Goal: Task Accomplishment & Management: Use online tool/utility

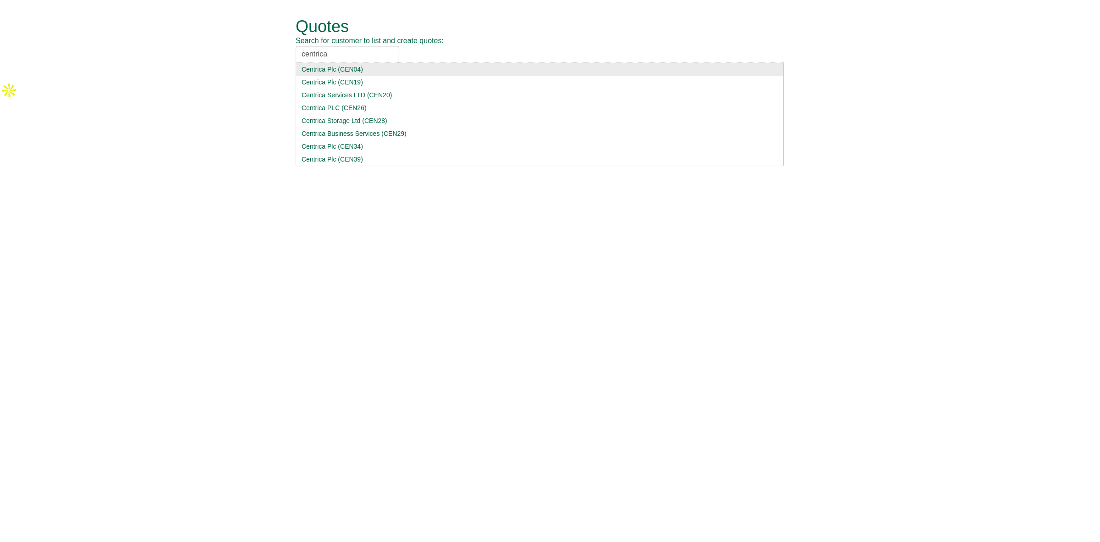
click at [266, 45] on form "Quotes Search for customer to list and create quotes: centrica Centrica Plc (CE…" at bounding box center [550, 40] width 1100 height 81
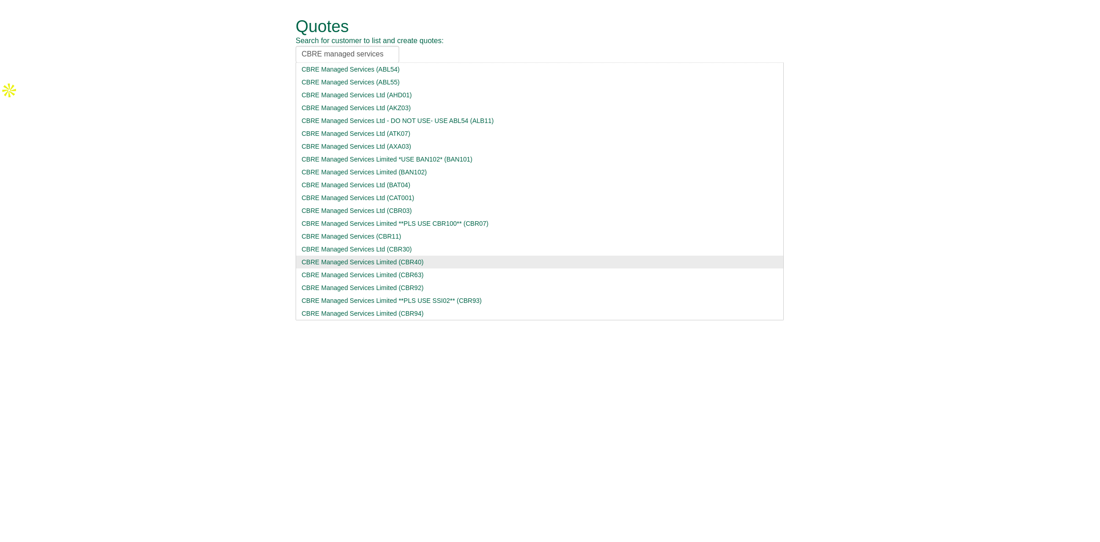
type input "CBRE managed services"
click at [404, 262] on div "CBRE Managed Services Limited (CBR40)" at bounding box center [540, 261] width 476 height 9
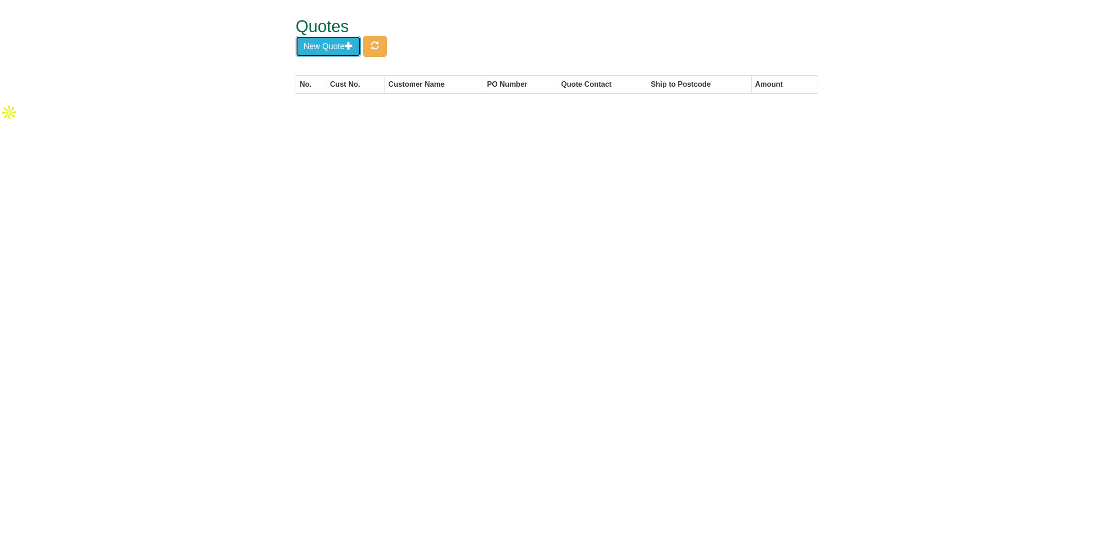
click at [318, 51] on button "New Quote" at bounding box center [328, 46] width 65 height 21
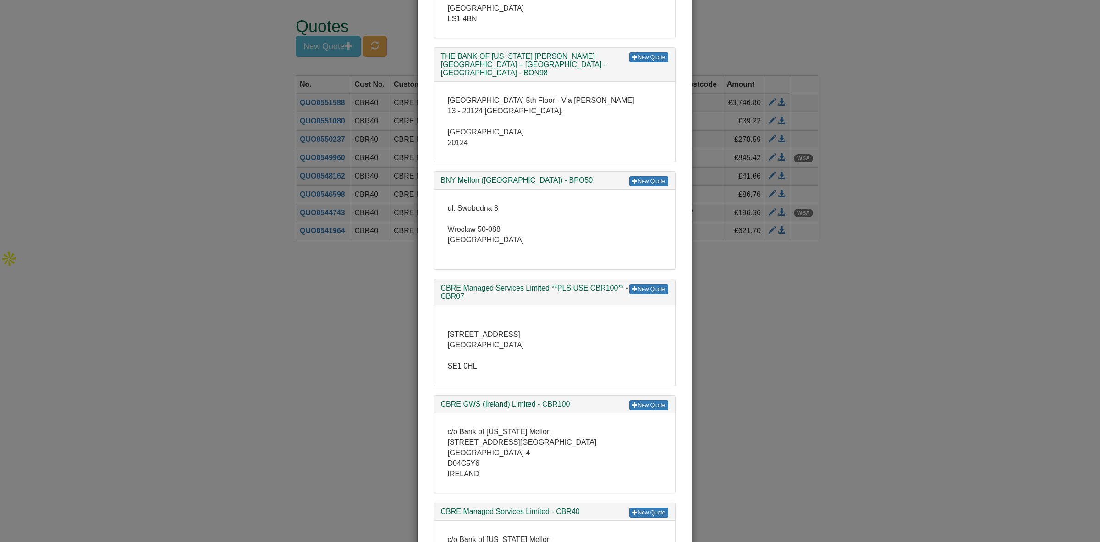
scroll to position [853, 0]
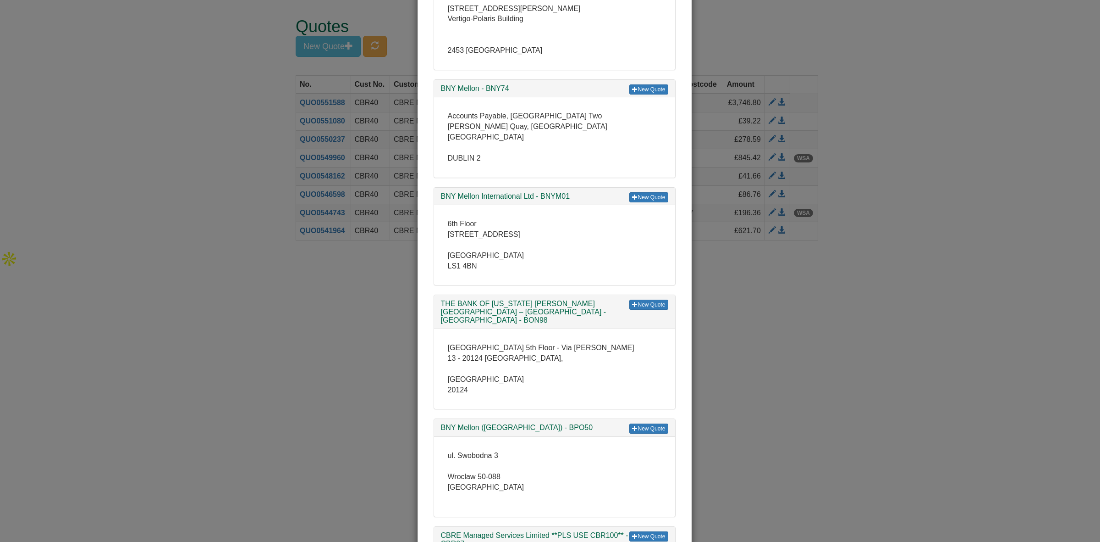
drag, startPoint x: 938, startPoint y: 324, endPoint x: 919, endPoint y: 315, distance: 20.3
click at [937, 324] on div "× Select Customer New Quote The Bank of New York Mellon - ABN04 Health & Safety…" at bounding box center [550, 271] width 1100 height 542
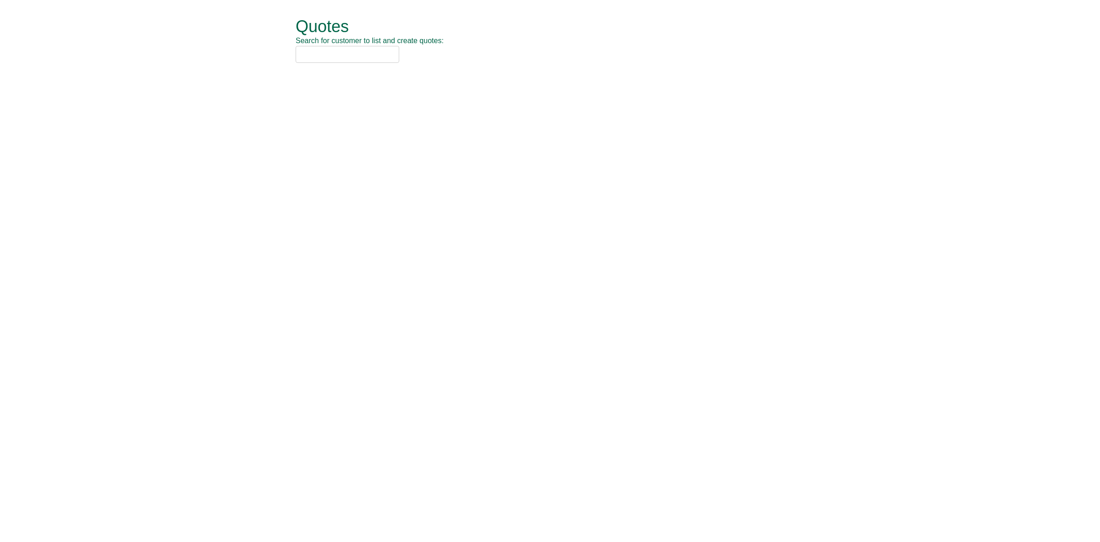
click at [362, 51] on input "text" at bounding box center [348, 54] width 104 height 17
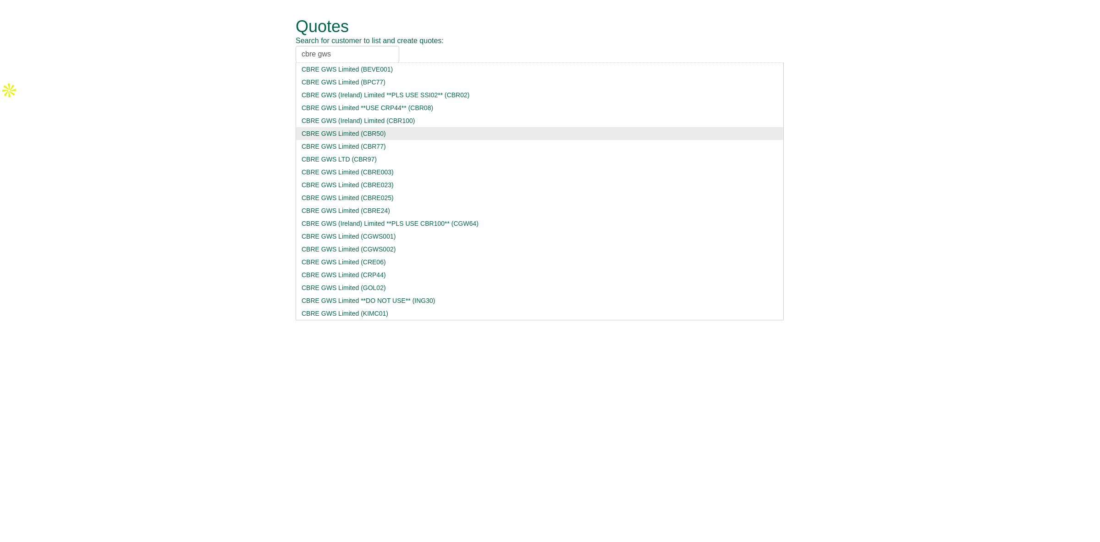
type input "cbre gws"
click at [443, 136] on div "CBRE GWS Limited (CBR50)" at bounding box center [540, 133] width 476 height 9
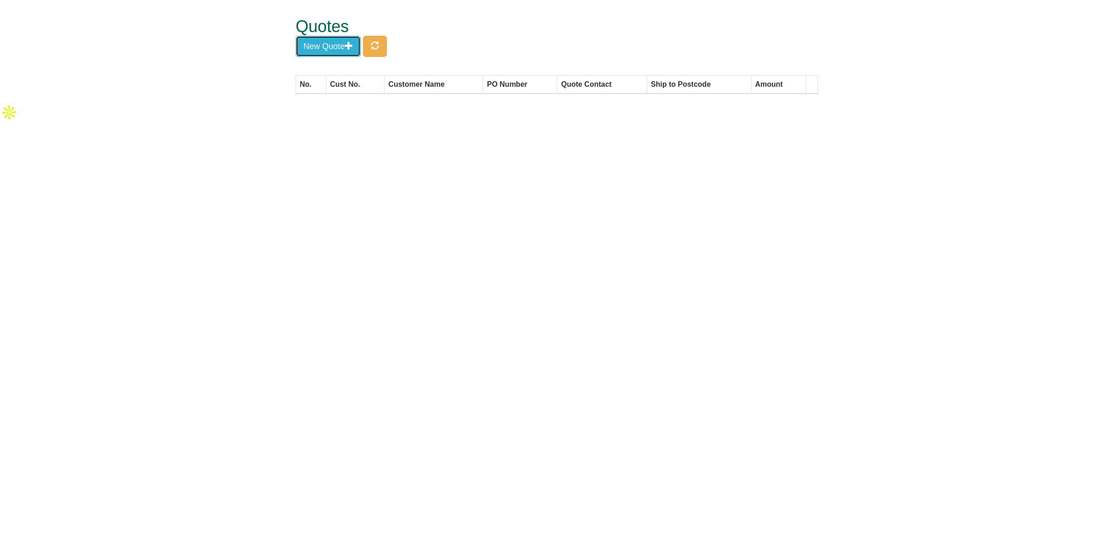
click at [338, 47] on button "New Quote" at bounding box center [328, 46] width 65 height 21
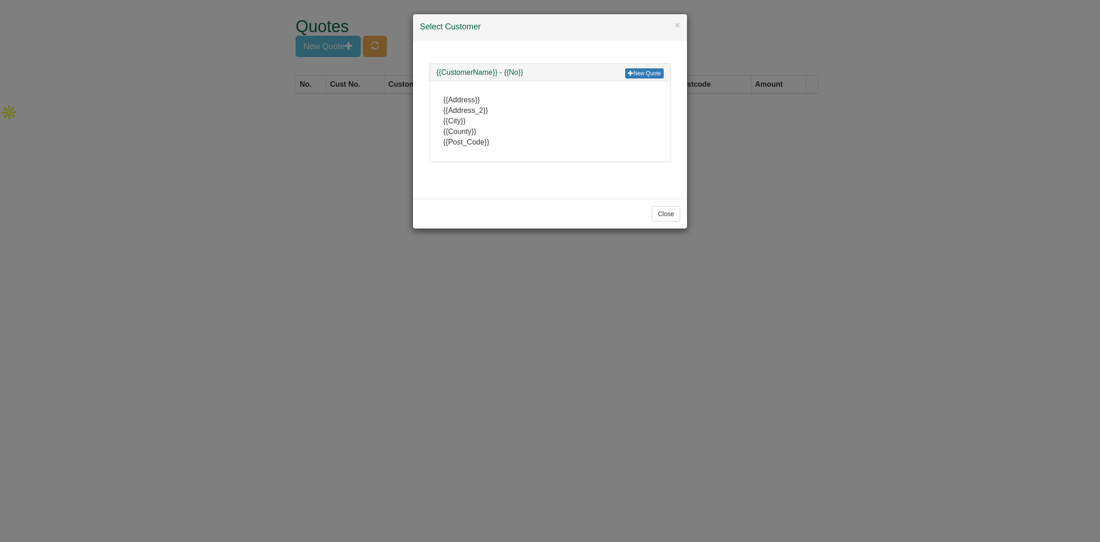
click at [295, 135] on div "× Select Customer New Quote {{CustomerName}} - {{No}} {{Address}} {{Address_2}}…" at bounding box center [550, 271] width 1100 height 542
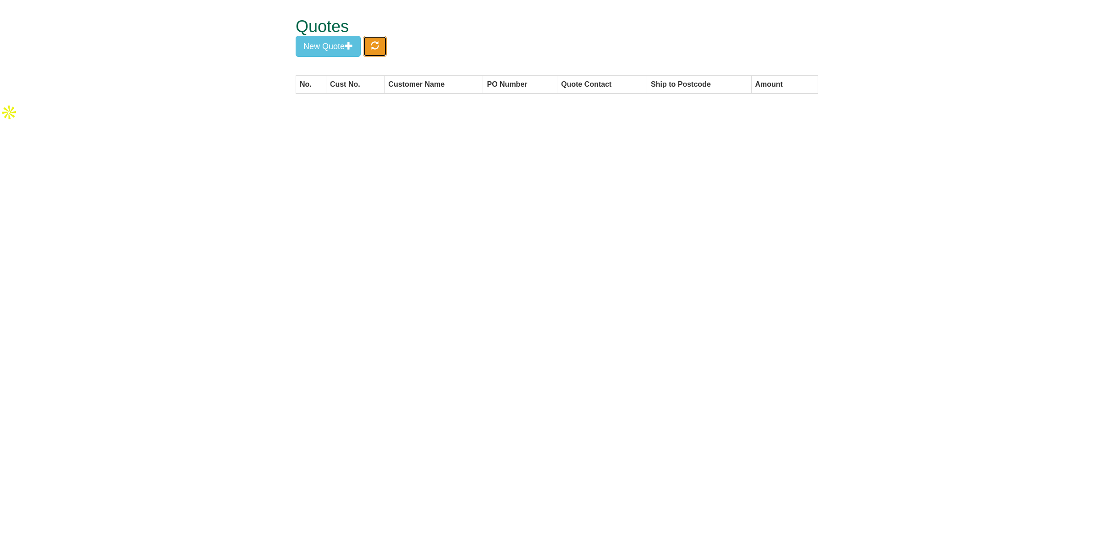
click at [376, 50] on button "button" at bounding box center [375, 46] width 24 height 21
click at [340, 49] on button "New Quote" at bounding box center [328, 46] width 65 height 21
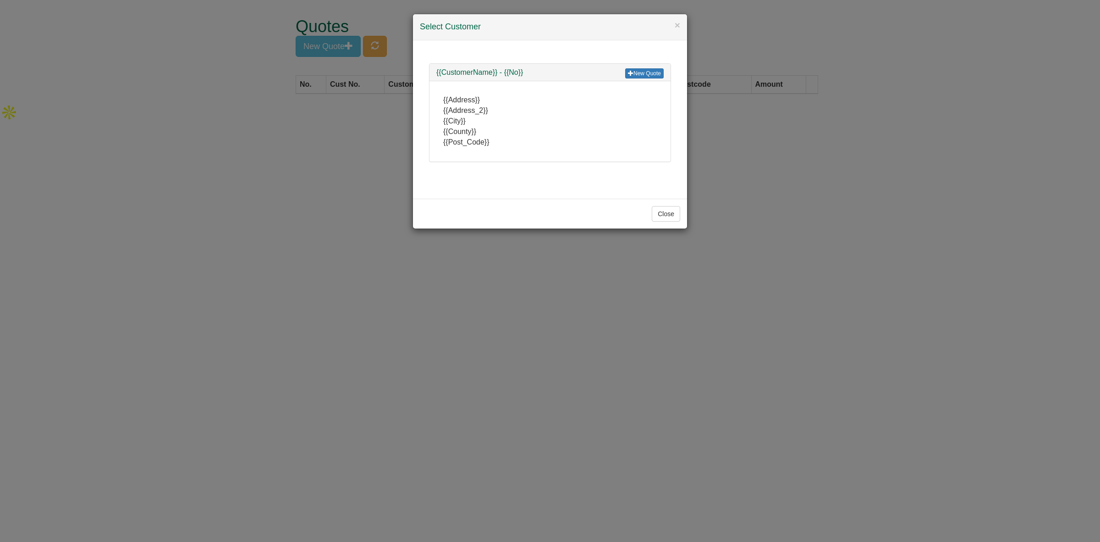
click at [372, 150] on div "× Select Customer New Quote {{CustomerName}} - {{No}} {{Address}} {{Address_2}}…" at bounding box center [550, 271] width 1100 height 542
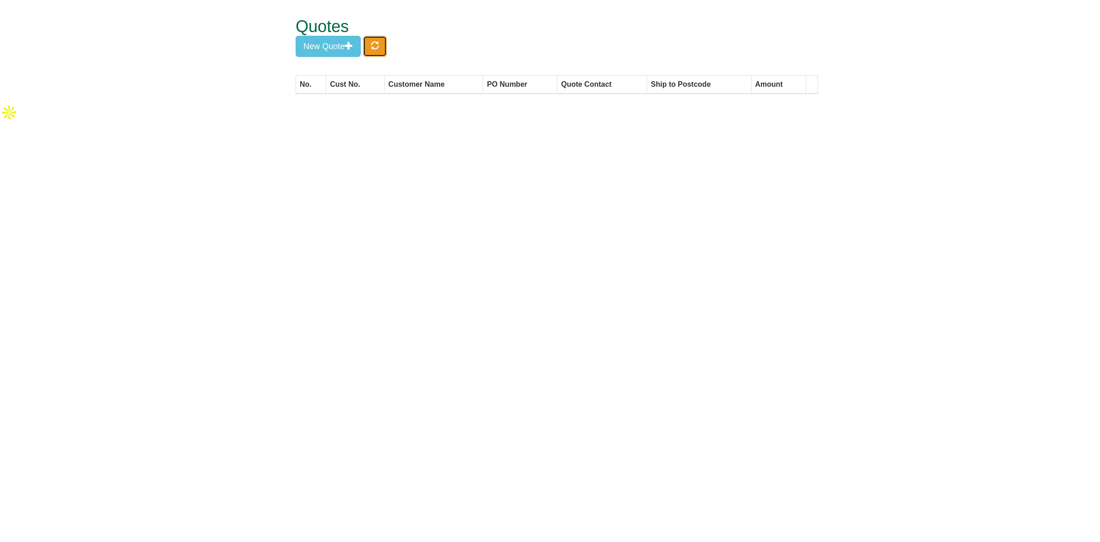
click at [377, 44] on span "button" at bounding box center [375, 45] width 8 height 8
click at [338, 43] on button "New Quote" at bounding box center [328, 46] width 65 height 21
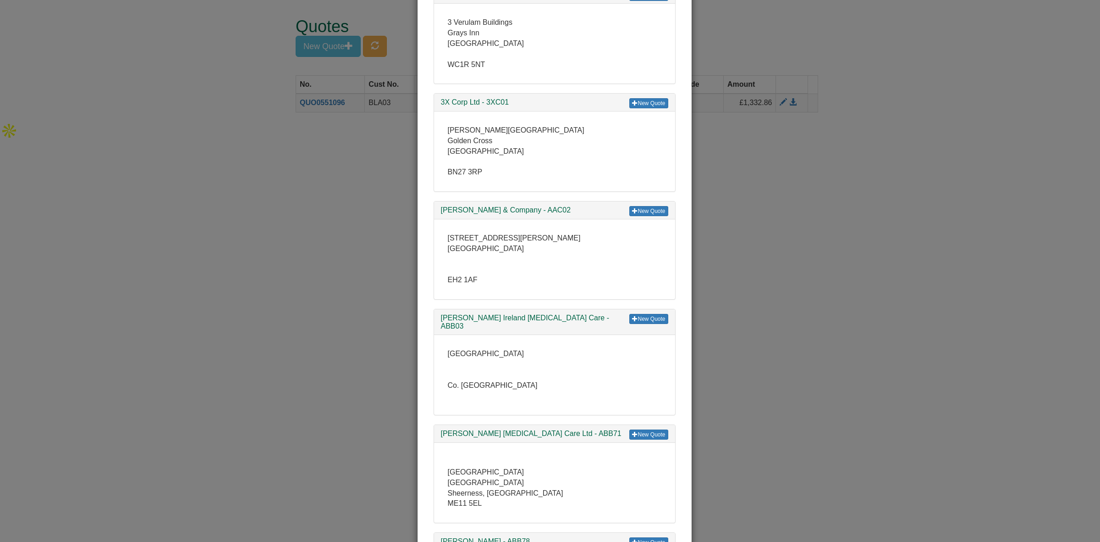
scroll to position [745, 0]
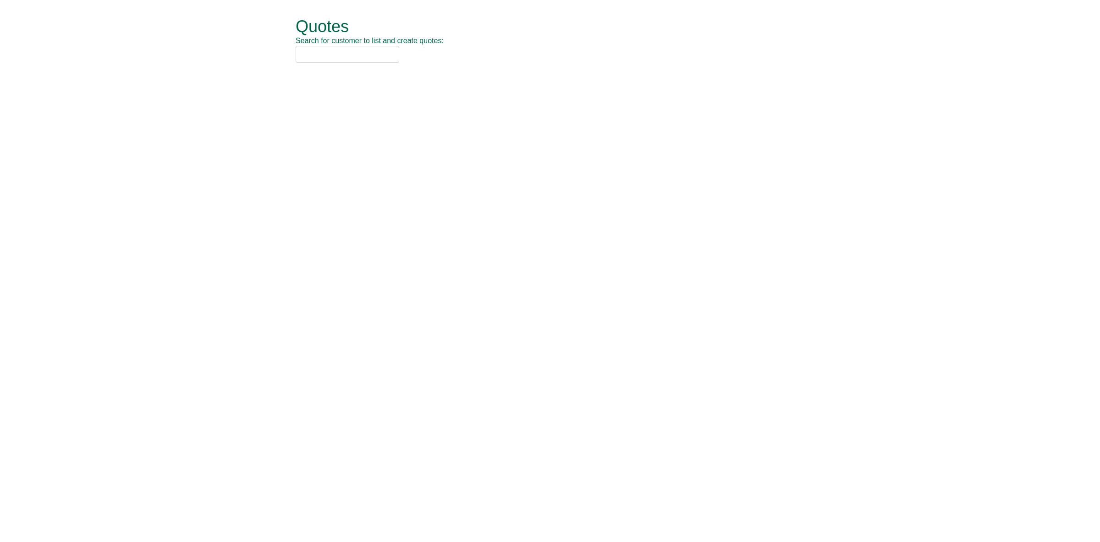
click at [338, 53] on input "text" at bounding box center [348, 54] width 104 height 17
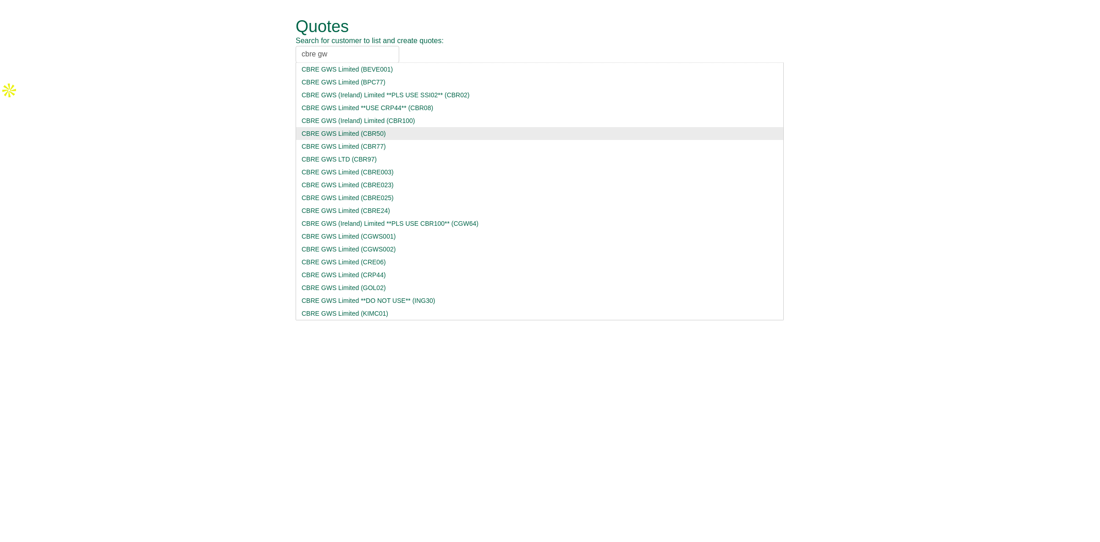
type input "cbre gw"
click at [400, 131] on div "CBRE GWS Limited (CBR50)" at bounding box center [540, 133] width 476 height 9
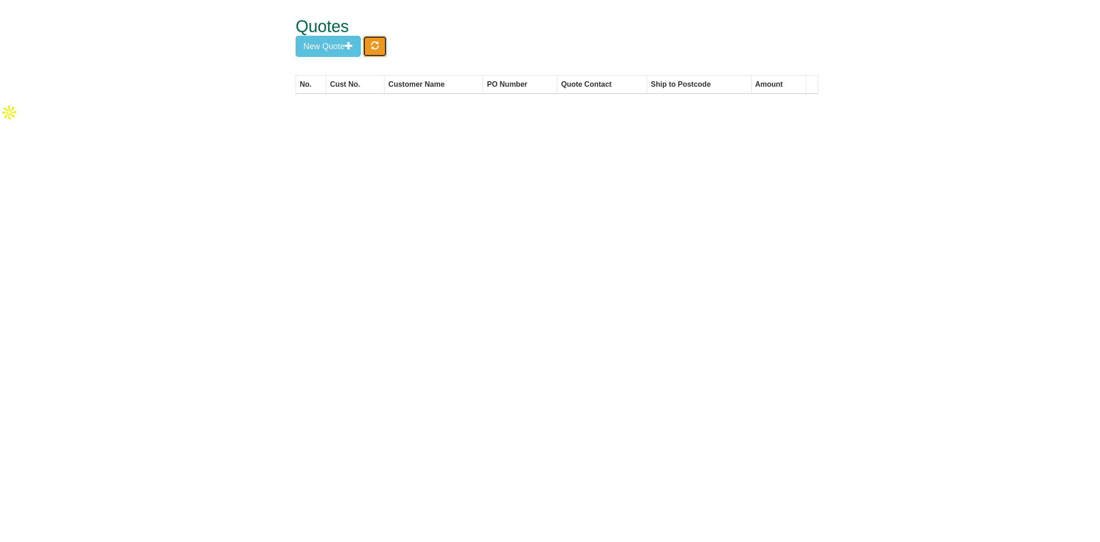
click at [379, 49] on span "button" at bounding box center [375, 45] width 8 height 8
click at [340, 50] on button "New Quote" at bounding box center [328, 46] width 65 height 21
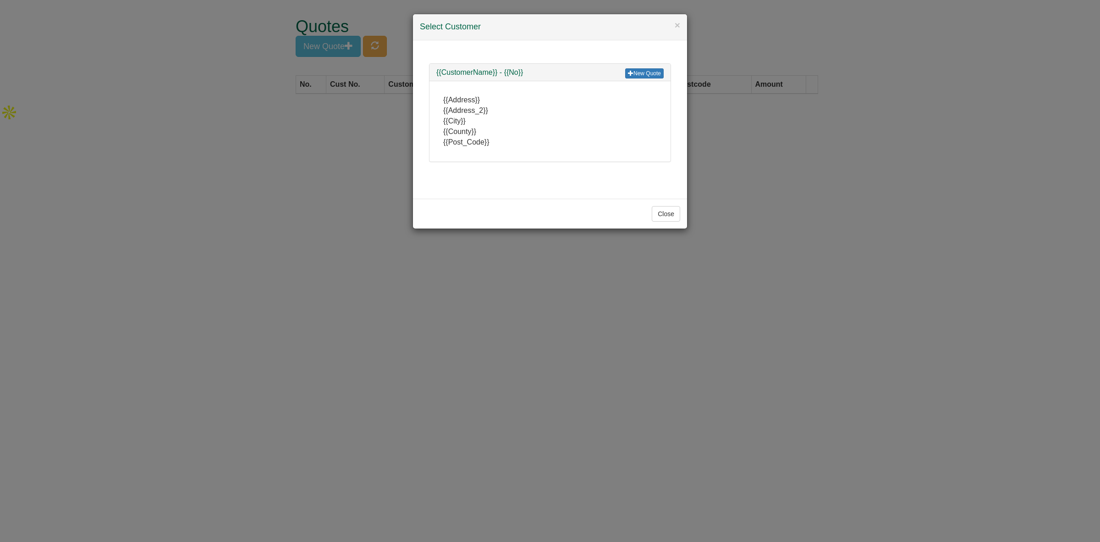
click at [400, 50] on div "× Select Customer New Quote {{CustomerName}} - {{No}} {{Address}} {{Address_2}}…" at bounding box center [550, 271] width 1100 height 542
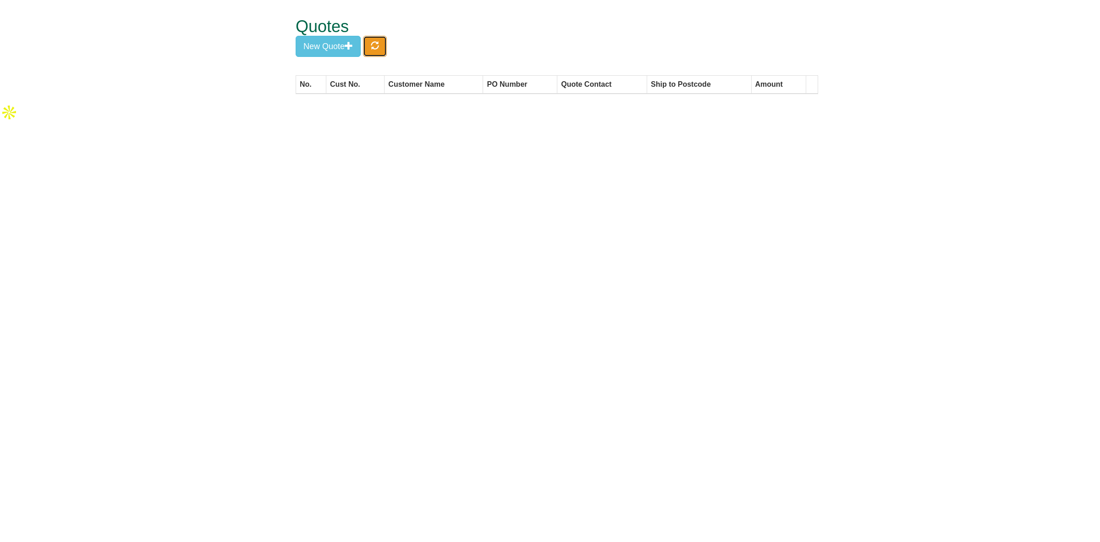
click at [376, 47] on span "button" at bounding box center [375, 45] width 8 height 8
click at [379, 41] on span "button" at bounding box center [375, 45] width 8 height 8
click at [351, 49] on span "button" at bounding box center [349, 45] width 8 height 8
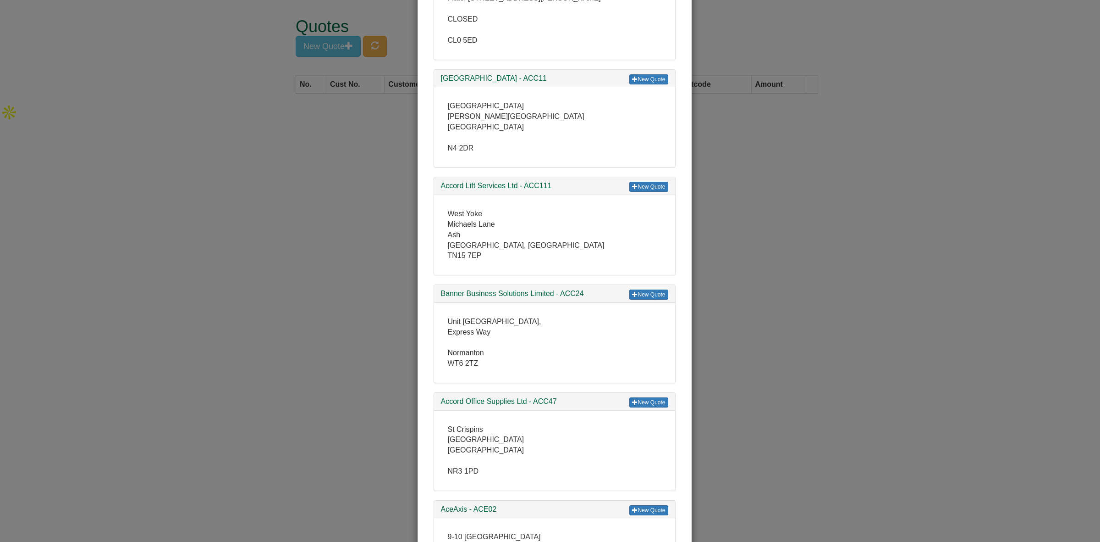
scroll to position [1746, 0]
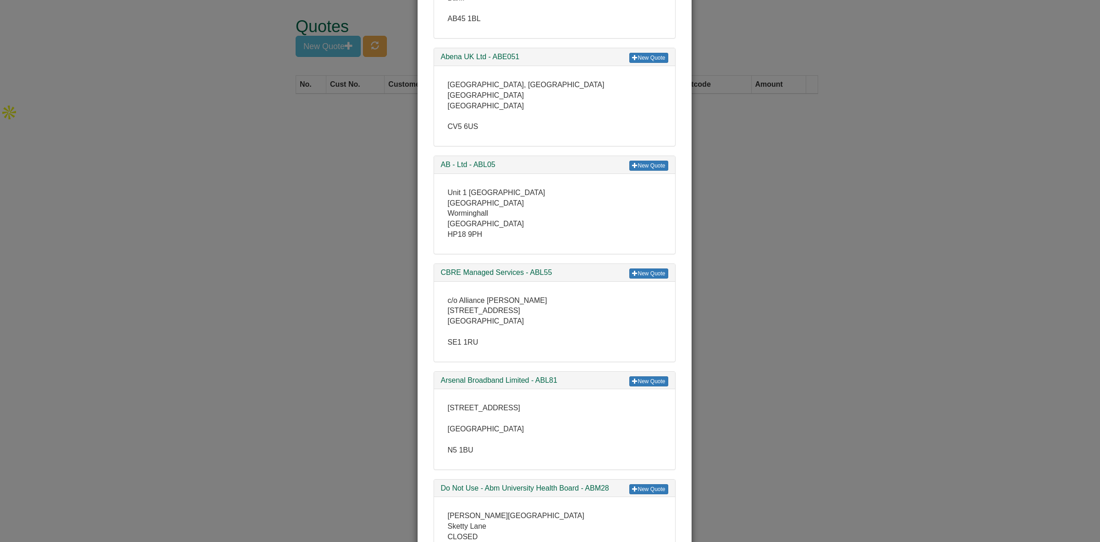
click at [806, 243] on div "× Select Customer New Quote O2 **USE TEL14** - 0201 [PERSON_NAME] 4 [PERSON_NAM…" at bounding box center [550, 271] width 1100 height 542
